Goal: Task Accomplishment & Management: Complete application form

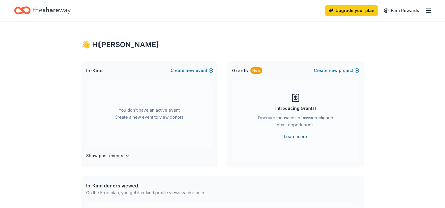
click at [297, 137] on link "Learn more" at bounding box center [295, 136] width 23 height 7
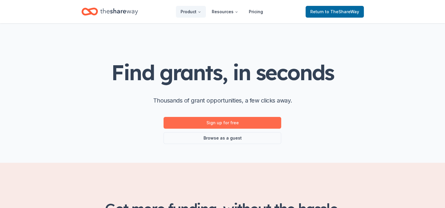
click at [220, 122] on link "Sign up for free" at bounding box center [223, 123] width 118 height 12
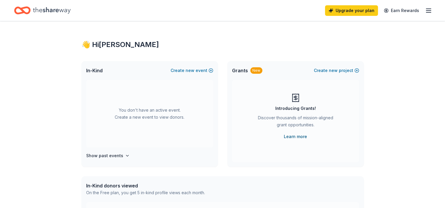
click at [299, 136] on link "Learn more" at bounding box center [295, 136] width 23 height 7
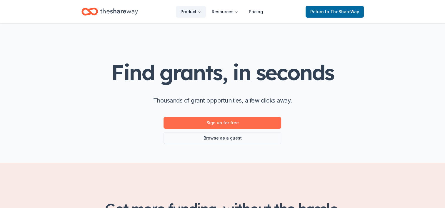
click at [229, 123] on link "Sign up for free" at bounding box center [223, 123] width 118 height 12
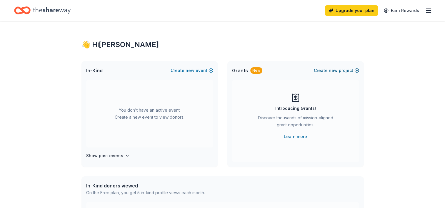
click at [342, 70] on button "Create new project" at bounding box center [336, 70] width 45 height 7
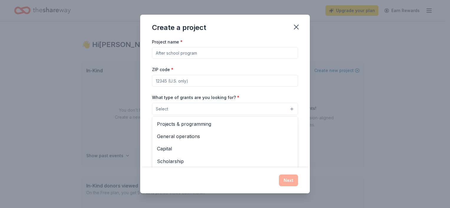
click at [270, 112] on button "Select" at bounding box center [225, 109] width 146 height 12
click at [229, 51] on div "Project name * ZIP code * What type of grants are you looking for? * Select Pro…" at bounding box center [225, 119] width 146 height 162
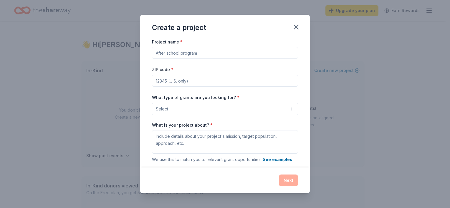
click at [229, 51] on input "Project name *" at bounding box center [225, 53] width 146 height 12
click at [298, 27] on icon "button" at bounding box center [296, 27] width 8 height 8
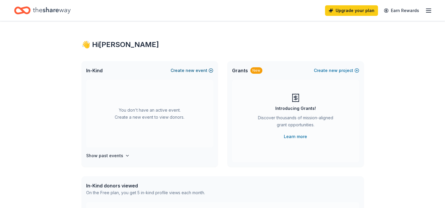
click at [184, 70] on button "Create new event" at bounding box center [192, 70] width 43 height 7
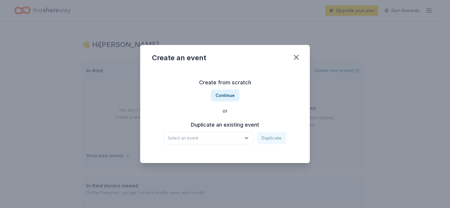
click at [247, 137] on icon "button" at bounding box center [246, 138] width 6 height 6
click at [226, 94] on div "Create from scratch Continue or Duplicate an existing event Select an event Dup…" at bounding box center [225, 111] width 146 height 85
click at [226, 98] on button "Continue" at bounding box center [225, 96] width 29 height 12
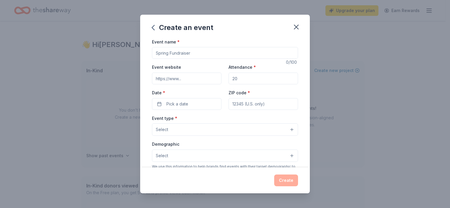
click at [203, 52] on input "Event name *" at bounding box center [225, 53] width 146 height 12
click at [203, 53] on input "Event name *" at bounding box center [225, 53] width 146 height 12
click at [208, 133] on button "Select" at bounding box center [225, 130] width 146 height 12
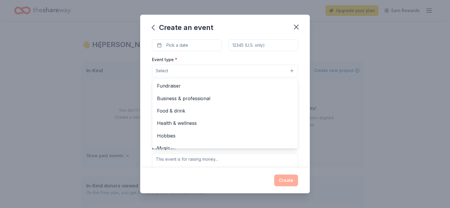
click at [220, 56] on div "Event type * Select Fundraiser Business & professional Food & drink Health & we…" at bounding box center [225, 66] width 146 height 21
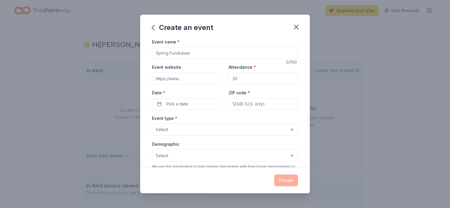
click at [188, 54] on input "Event name *" at bounding box center [225, 53] width 146 height 12
paste input "The Feed the Homeless Community Event"
type input "The Feed the Homeless Community Event"
click at [245, 79] on input "Attendance *" at bounding box center [262, 79] width 69 height 12
type input "175"
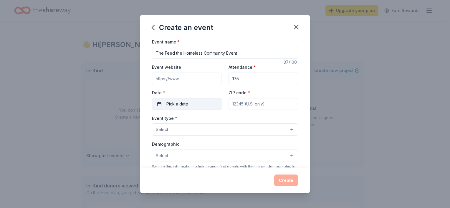
click at [191, 104] on button "Pick a date" at bounding box center [186, 104] width 69 height 12
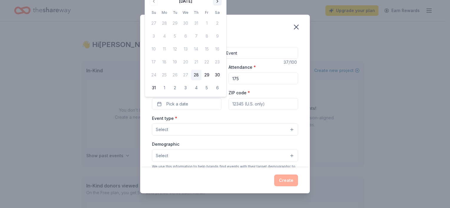
click at [217, 2] on button "Go to next month" at bounding box center [217, 1] width 8 height 8
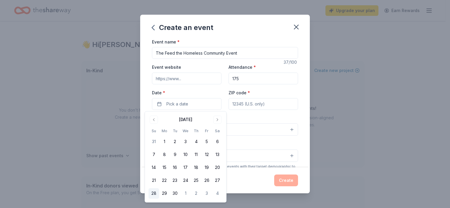
click at [154, 195] on button "28" at bounding box center [153, 194] width 11 height 11
click at [249, 101] on input "ZIP code *" at bounding box center [262, 104] width 69 height 12
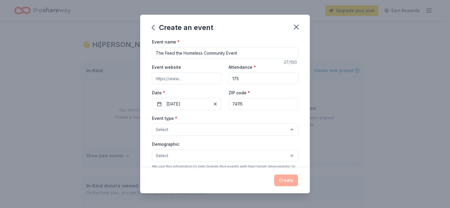
type input "74115"
click at [183, 131] on button "Select" at bounding box center [225, 130] width 146 height 12
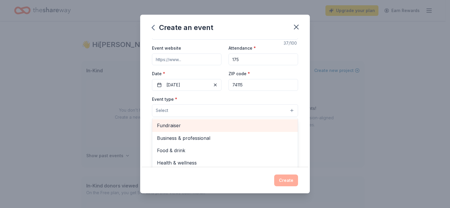
scroll to position [29, 0]
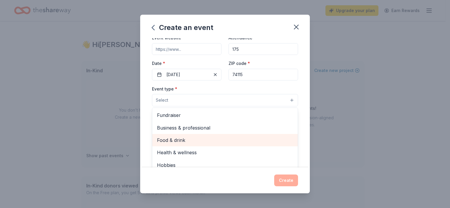
click at [209, 140] on span "Food & drink" at bounding box center [225, 141] width 136 height 8
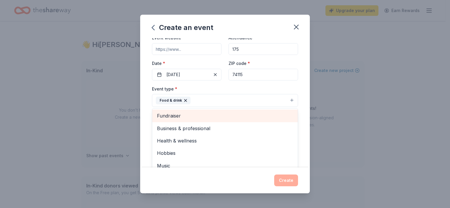
click at [214, 112] on div "Fundraiser" at bounding box center [224, 116] width 145 height 12
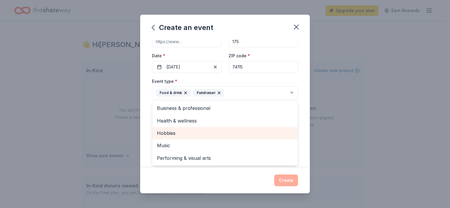
scroll to position [59, 0]
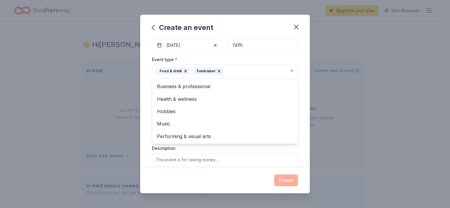
click at [300, 151] on div "Event name * The Feed the Homeless Community Event 37 /100 Event website Attend…" at bounding box center [224, 102] width 169 height 129
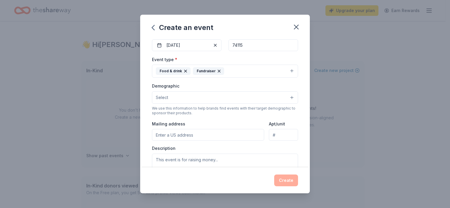
click at [228, 136] on input "Mailing address" at bounding box center [208, 135] width 112 height 12
type input "5525 E 51ST ST STE 140"
type input "Ste 140"
click at [222, 135] on input "5525 E 51ST ST STE 140" at bounding box center [208, 135] width 112 height 12
type input "5525 East 51st Street, Tulsa, OK, 74135"
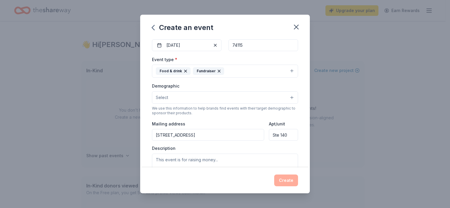
scroll to position [88, 0]
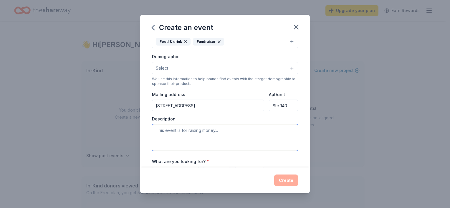
click at [159, 129] on textarea at bounding box center [225, 137] width 146 height 26
paste textarea "The Feed the Homeless Community Event is dedicated to serving warm meals and pr…"
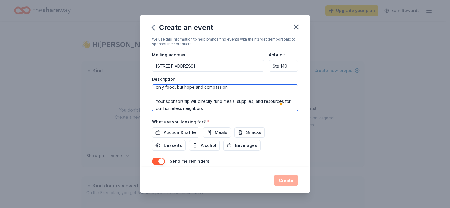
scroll to position [147, 0]
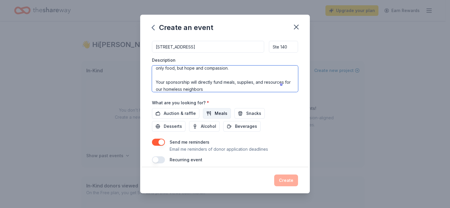
type textarea "The Feed the Homeless Community Event is dedicated to serving warm meals and pr…"
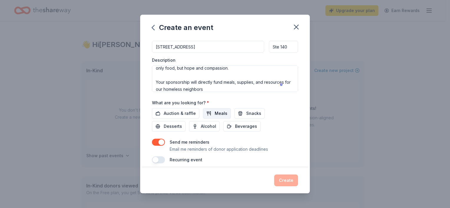
click at [217, 114] on span "Meals" at bounding box center [220, 113] width 13 height 7
click at [250, 113] on span "Snacks" at bounding box center [253, 113] width 15 height 7
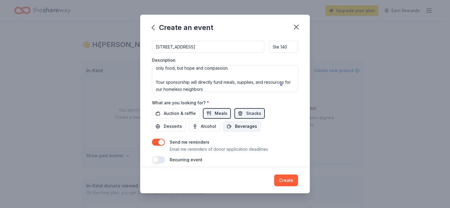
click at [246, 127] on span "Beverages" at bounding box center [246, 126] width 22 height 7
click at [164, 125] on span "Desserts" at bounding box center [173, 126] width 18 height 7
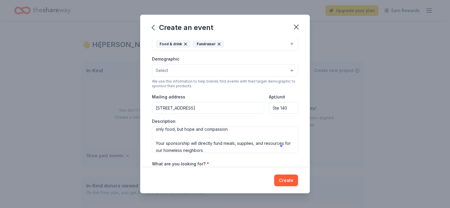
scroll to position [64, 0]
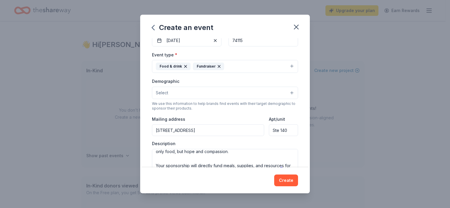
click at [266, 93] on button "Select" at bounding box center [225, 93] width 146 height 12
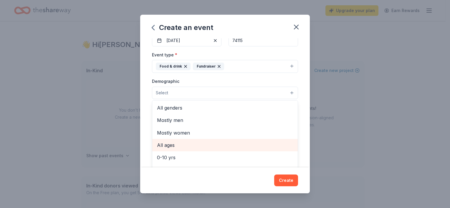
click at [228, 147] on span "All ages" at bounding box center [225, 146] width 136 height 8
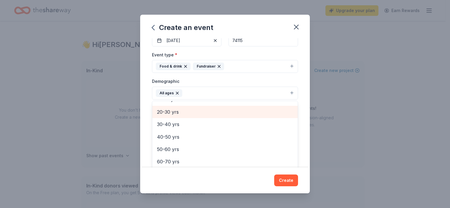
scroll to position [82, 0]
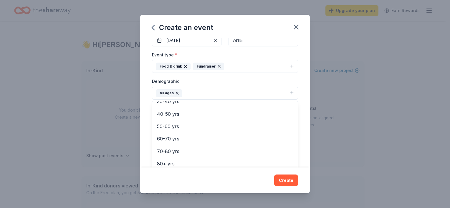
click at [297, 91] on div "Event name * The Feed the Homeless Community Event 37 /100 Event website Attend…" at bounding box center [224, 102] width 169 height 129
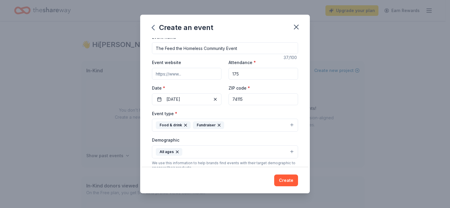
scroll to position [0, 0]
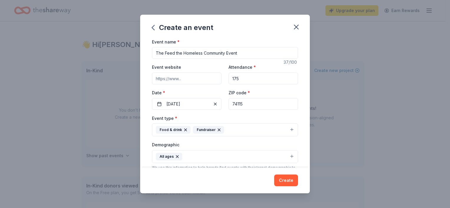
click at [187, 80] on input "Event website" at bounding box center [186, 79] width 69 height 12
drag, startPoint x: 177, startPoint y: 75, endPoint x: 171, endPoint y: 75, distance: 6.2
click at [171, 75] on input "Event website" at bounding box center [186, 79] width 69 height 12
type input "https://www.familieslovingfamiliesfoundation.com"
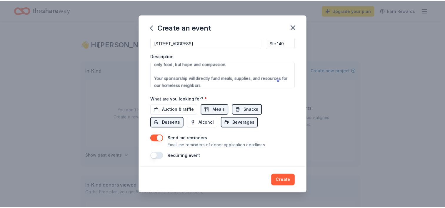
scroll to position [152, 0]
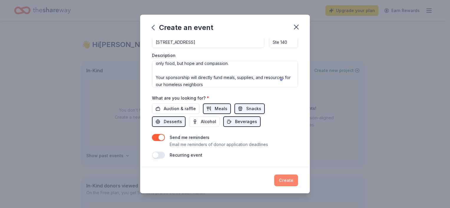
click at [287, 183] on button "Create" at bounding box center [286, 181] width 24 height 12
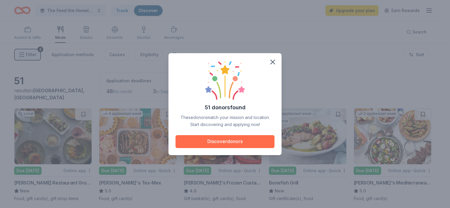
click at [225, 144] on button "Discover donors" at bounding box center [224, 141] width 99 height 13
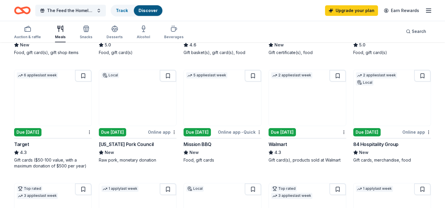
scroll to position [147, 0]
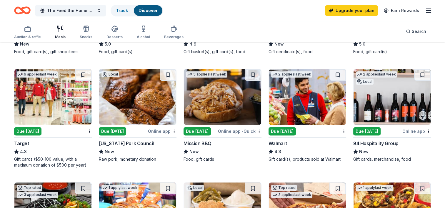
click at [39, 164] on div "Gift cards ($50-100 value, with a maximum donation of $500 per year)" at bounding box center [53, 163] width 78 height 12
click at [283, 130] on div "Due [DATE]" at bounding box center [282, 131] width 27 height 8
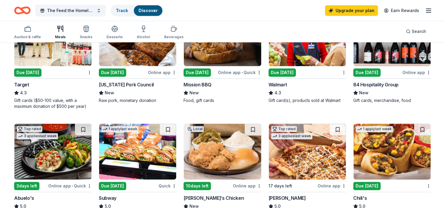
scroll to position [235, 0]
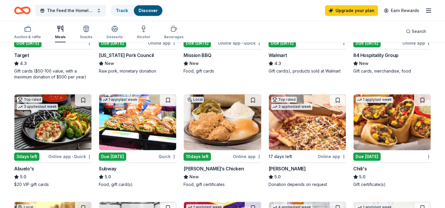
click at [243, 158] on div "Online app" at bounding box center [247, 156] width 29 height 7
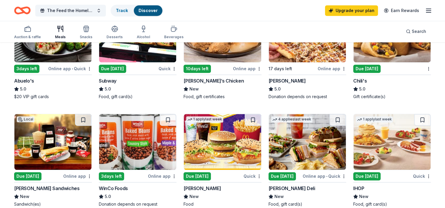
scroll to position [324, 0]
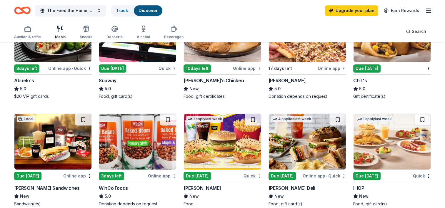
click at [161, 176] on div "Online app" at bounding box center [162, 175] width 29 height 7
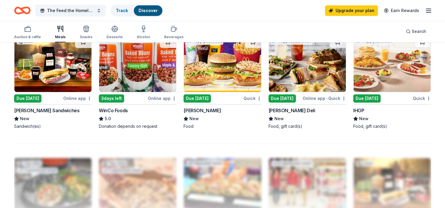
scroll to position [396, 0]
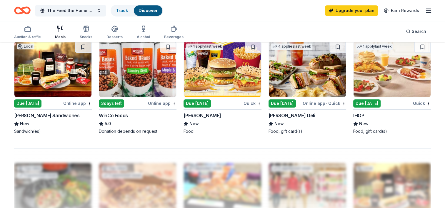
click at [215, 75] on img at bounding box center [222, 69] width 77 height 56
click at [287, 115] on div "McAlister's Deli" at bounding box center [292, 115] width 47 height 7
drag, startPoint x: 266, startPoint y: 116, endPoint x: 291, endPoint y: 113, distance: 24.9
click at [370, 115] on div "IHOP" at bounding box center [392, 115] width 78 height 7
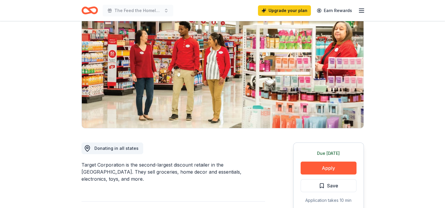
scroll to position [59, 0]
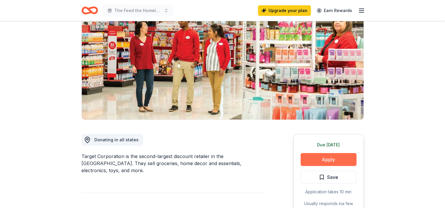
click at [334, 160] on button "Apply" at bounding box center [329, 159] width 56 height 13
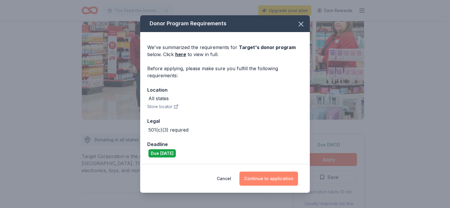
click at [270, 178] on button "Continue to application" at bounding box center [268, 179] width 59 height 14
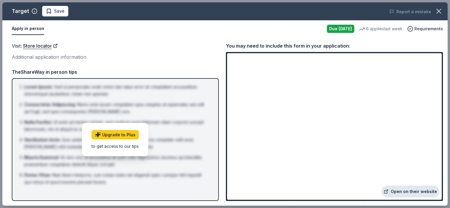
click at [412, 188] on link "Open on their website" at bounding box center [410, 192] width 58 height 12
click at [36, 46] on link "Store locator" at bounding box center [40, 46] width 35 height 8
click at [29, 32] on button "Apply in person" at bounding box center [28, 29] width 32 height 12
click at [31, 28] on button "Apply in person" at bounding box center [28, 29] width 32 height 12
click at [21, 28] on button "Apply in person" at bounding box center [28, 29] width 32 height 12
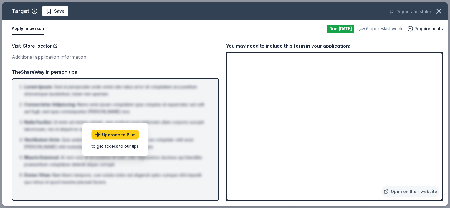
click at [21, 28] on button "Apply in person" at bounding box center [28, 29] width 32 height 12
click at [33, 10] on icon "button" at bounding box center [34, 11] width 6 height 6
click at [95, 44] on icon at bounding box center [94, 47] width 6 height 6
click at [123, 44] on div "Visit : Store locator" at bounding box center [115, 46] width 207 height 8
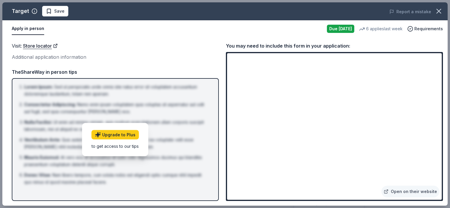
click at [43, 56] on div "Additional application information" at bounding box center [115, 57] width 207 height 8
click at [23, 28] on button "Apply in person" at bounding box center [28, 29] width 32 height 12
click at [15, 29] on button "Apply in person" at bounding box center [28, 29] width 32 height 12
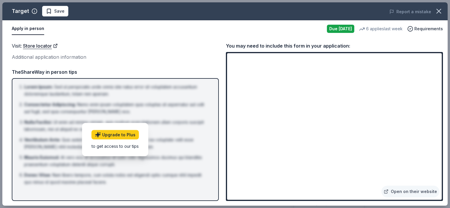
click at [15, 29] on button "Apply in person" at bounding box center [28, 29] width 32 height 12
click at [337, 30] on div "Due [DATE]" at bounding box center [340, 29] width 27 height 8
click at [420, 29] on span "Requirements" at bounding box center [428, 28] width 29 height 7
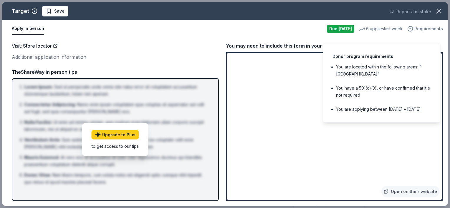
click at [423, 29] on span "Requirements" at bounding box center [428, 28] width 29 height 7
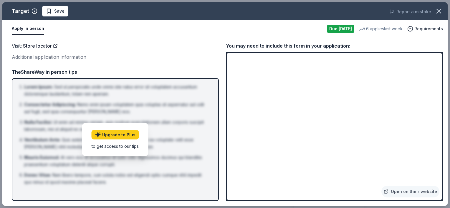
drag, startPoint x: 441, startPoint y: 81, endPoint x: 400, endPoint y: 47, distance: 53.0
click at [400, 47] on div "You may need to include this form in your application:" at bounding box center [334, 46] width 217 height 8
drag, startPoint x: 441, startPoint y: 59, endPoint x: 438, endPoint y: 10, distance: 48.6
click at [438, 10] on icon "button" at bounding box center [438, 11] width 4 height 4
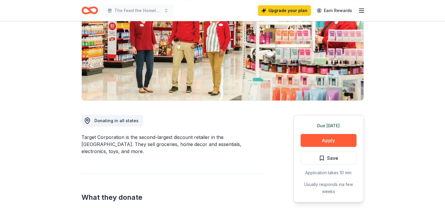
scroll to position [88, 0]
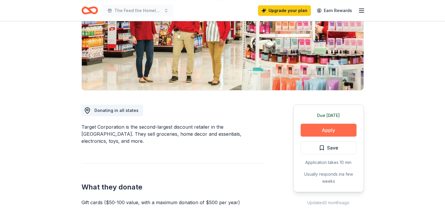
click at [334, 132] on button "Apply" at bounding box center [329, 130] width 56 height 13
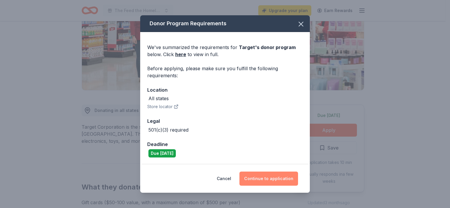
click at [273, 180] on button "Continue to application" at bounding box center [268, 179] width 59 height 14
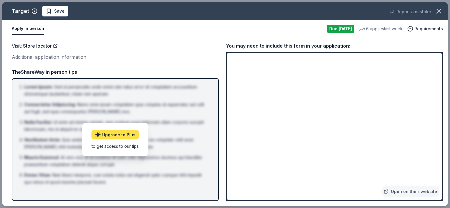
click at [121, 135] on link "Upgrade to Plus" at bounding box center [115, 134] width 47 height 9
click at [435, 11] on icon "button" at bounding box center [438, 11] width 8 height 8
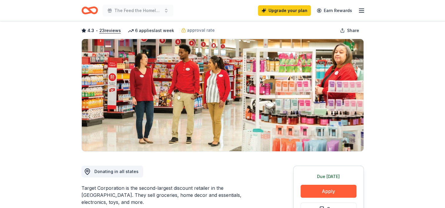
scroll to position [0, 0]
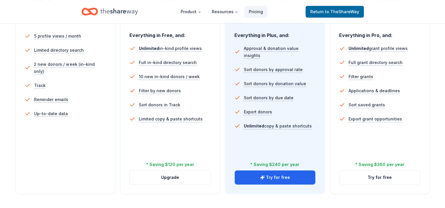
scroll to position [177, 0]
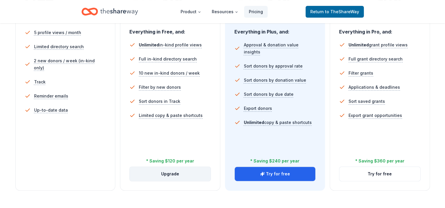
click at [174, 175] on button "Upgrade" at bounding box center [170, 174] width 81 height 14
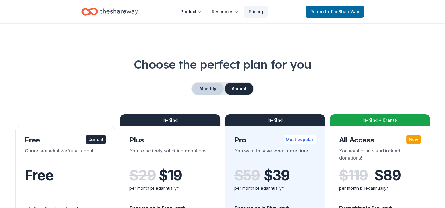
click at [212, 89] on button "Monthly" at bounding box center [207, 89] width 31 height 12
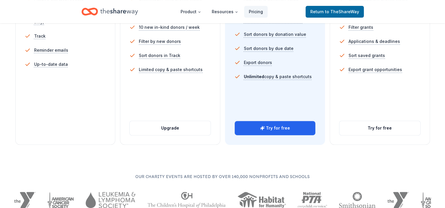
scroll to position [235, 0]
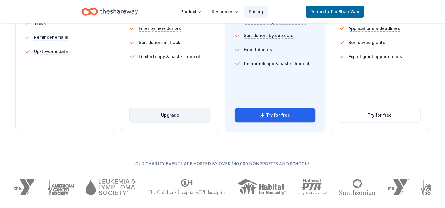
click at [172, 118] on button "Upgrade" at bounding box center [170, 115] width 81 height 14
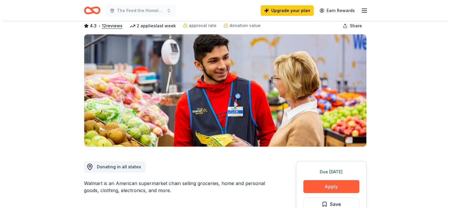
scroll to position [59, 0]
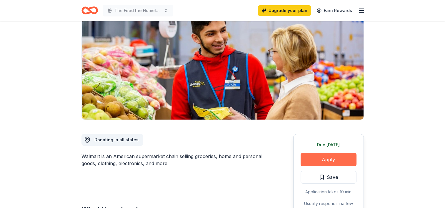
click at [326, 159] on button "Apply" at bounding box center [329, 159] width 56 height 13
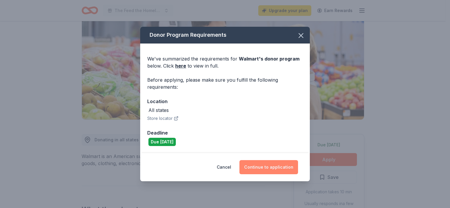
click at [273, 167] on button "Continue to application" at bounding box center [268, 167] width 59 height 14
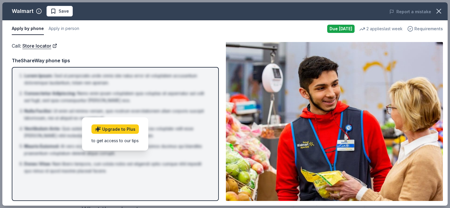
click at [425, 29] on span "Requirements" at bounding box center [428, 28] width 29 height 7
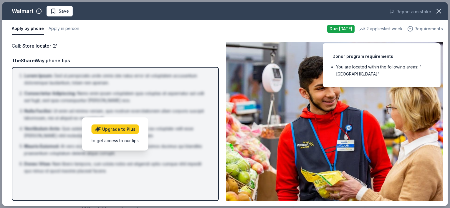
click at [425, 29] on span "Requirements" at bounding box center [428, 28] width 29 height 7
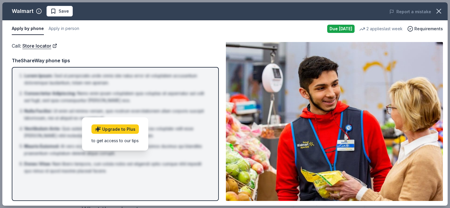
click at [326, 147] on img at bounding box center [334, 121] width 217 height 159
click at [58, 30] on button "Apply in person" at bounding box center [64, 29] width 31 height 12
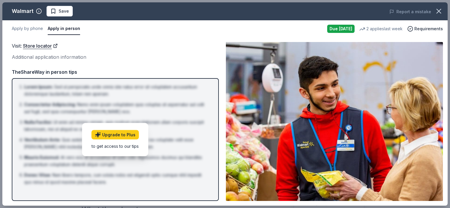
click at [61, 32] on button "Apply in person" at bounding box center [64, 29] width 32 height 12
click at [27, 32] on button "Apply by phone" at bounding box center [27, 29] width 31 height 12
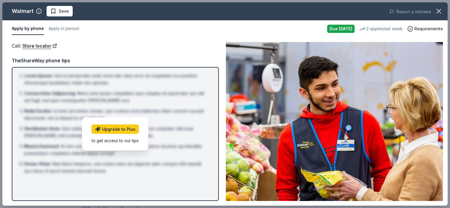
click at [27, 32] on button "Apply by phone" at bounding box center [28, 29] width 32 height 12
click at [59, 30] on button "Apply in person" at bounding box center [64, 29] width 31 height 12
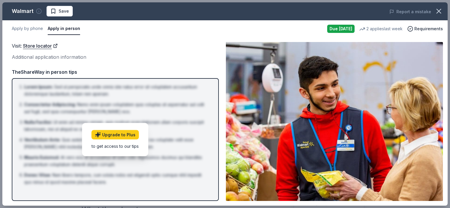
click at [39, 13] on icon "button" at bounding box center [39, 11] width 6 height 6
click at [41, 31] on div "Donor program requirements" at bounding box center [58, 34] width 61 height 7
click at [23, 12] on div "Walmart" at bounding box center [23, 10] width 22 height 9
click at [310, 126] on img at bounding box center [334, 121] width 217 height 159
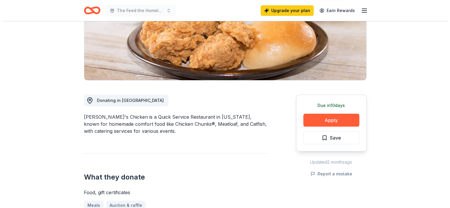
scroll to position [118, 0]
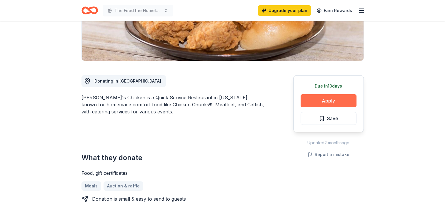
click at [334, 98] on button "Apply" at bounding box center [329, 100] width 56 height 13
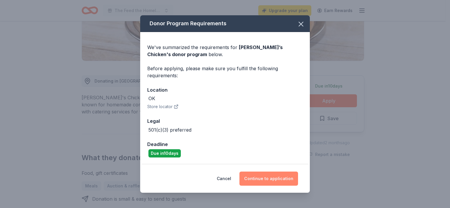
click at [279, 176] on button "Continue to application" at bounding box center [268, 179] width 59 height 14
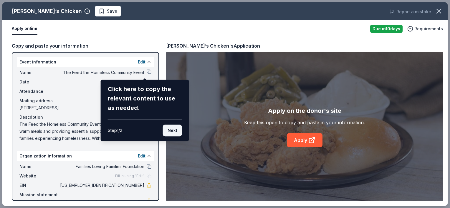
click at [174, 130] on button "Next" at bounding box center [172, 131] width 19 height 12
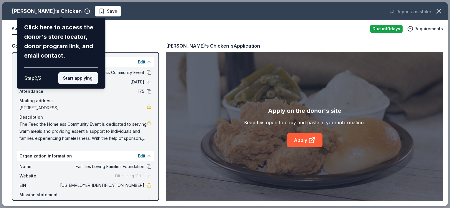
click at [79, 79] on button "Start applying!" at bounding box center [78, 78] width 40 height 12
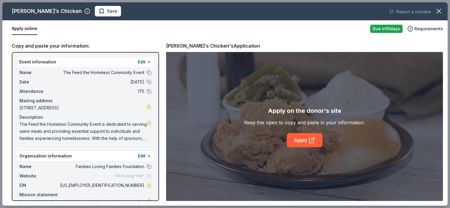
scroll to position [19, 0]
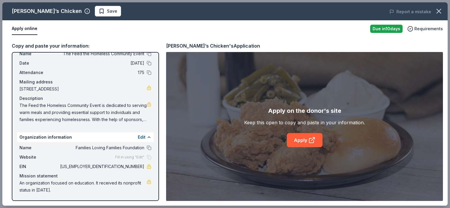
click at [121, 156] on span "Fill in using "Edit"" at bounding box center [129, 157] width 29 height 5
click at [146, 159] on div "Fill in using "Edit"" at bounding box center [133, 157] width 36 height 5
click at [307, 140] on link "Apply" at bounding box center [305, 140] width 36 height 14
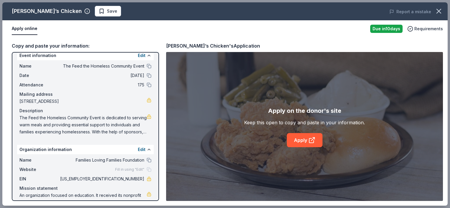
scroll to position [0, 0]
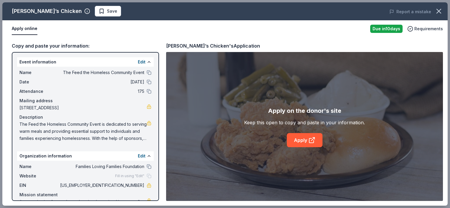
drag, startPoint x: 55, startPoint y: 71, endPoint x: 112, endPoint y: 69, distance: 57.4
click at [112, 69] on div "Name The Feed the Homeless Community Event" at bounding box center [85, 72] width 132 height 7
click at [147, 72] on button at bounding box center [149, 72] width 5 height 5
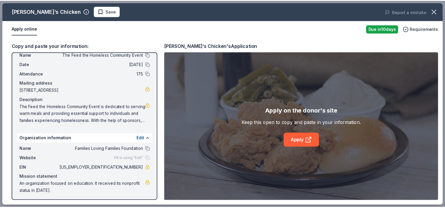
scroll to position [19, 0]
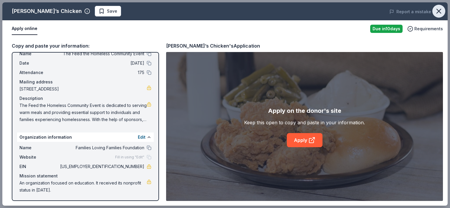
click at [439, 9] on icon "button" at bounding box center [438, 11] width 8 height 8
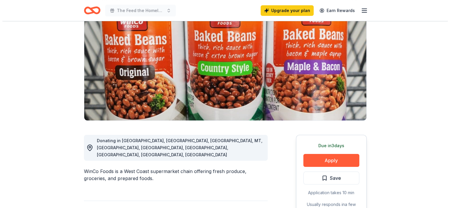
scroll to position [59, 0]
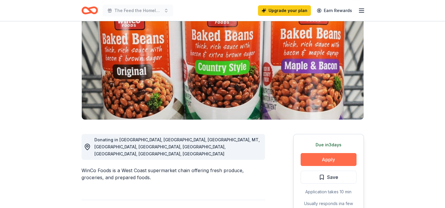
click at [328, 158] on button "Apply" at bounding box center [329, 159] width 56 height 13
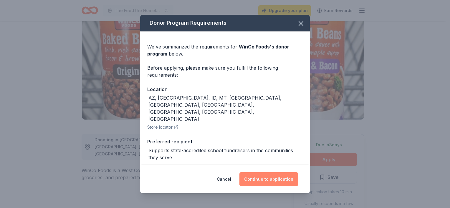
click at [270, 182] on button "Continue to application" at bounding box center [268, 179] width 59 height 14
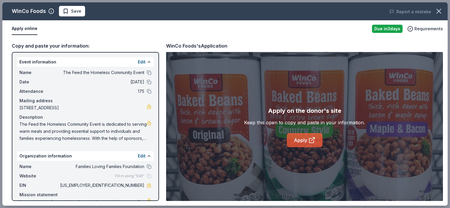
click at [304, 141] on link "Apply" at bounding box center [305, 140] width 36 height 14
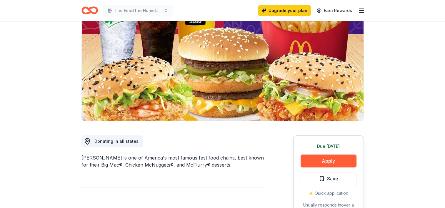
scroll to position [59, 0]
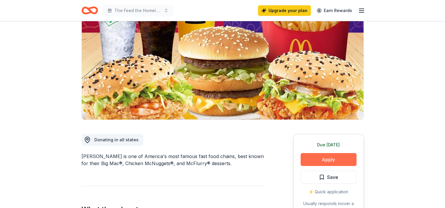
click at [330, 160] on button "Apply" at bounding box center [329, 159] width 56 height 13
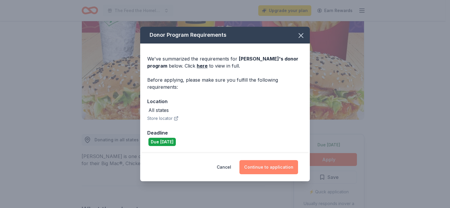
click at [270, 168] on button "Continue to application" at bounding box center [268, 167] width 59 height 14
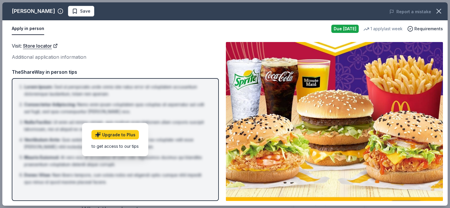
click at [27, 30] on button "Apply in person" at bounding box center [28, 29] width 32 height 12
click at [437, 9] on icon "button" at bounding box center [438, 11] width 4 height 4
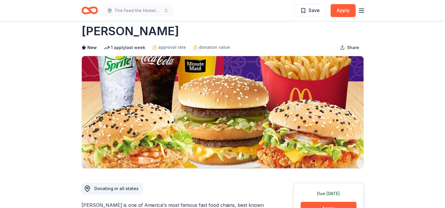
scroll to position [0, 0]
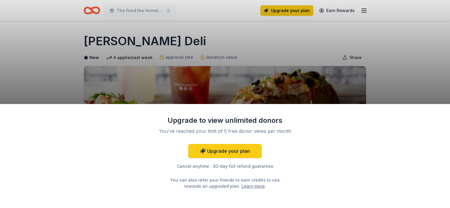
click at [375, 85] on div "Upgrade to view unlimited donors You've reached your limit of 5 free donor view…" at bounding box center [225, 104] width 450 height 208
click at [226, 55] on div "Upgrade to view unlimited donors You've reached your limit of 5 free donor view…" at bounding box center [225, 104] width 450 height 208
drag, startPoint x: 176, startPoint y: 41, endPoint x: 99, endPoint y: 39, distance: 77.7
click at [99, 40] on div "Upgrade to view unlimited donors You've reached your limit of 5 free donor view…" at bounding box center [225, 104] width 450 height 208
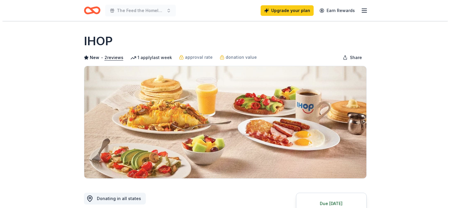
scroll to position [118, 0]
